Goal: Task Accomplishment & Management: Manage account settings

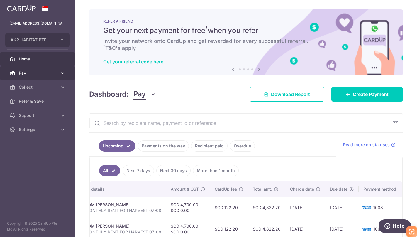
click at [32, 76] on link "Pay" at bounding box center [37, 73] width 75 height 14
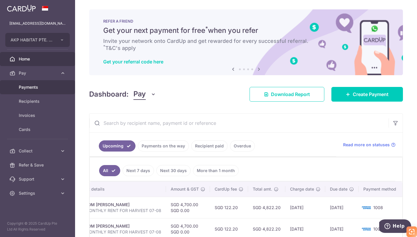
click at [28, 86] on span "Payments" at bounding box center [38, 87] width 39 height 6
